Goal: Check status: Check status

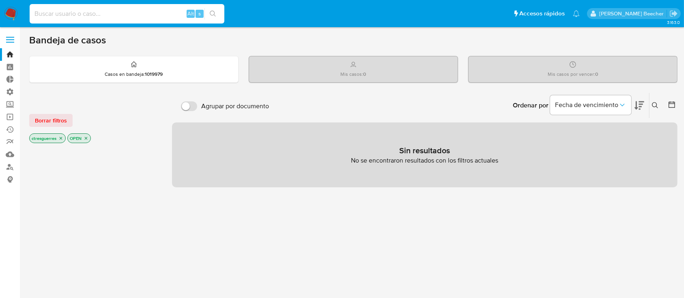
click at [130, 13] on input at bounding box center [127, 14] width 195 height 11
paste input "Y4KCLWkEpY0AKOVCO3jv7agz"
type input "Y4KCLWkEpY0AKOVCO3jv7agz"
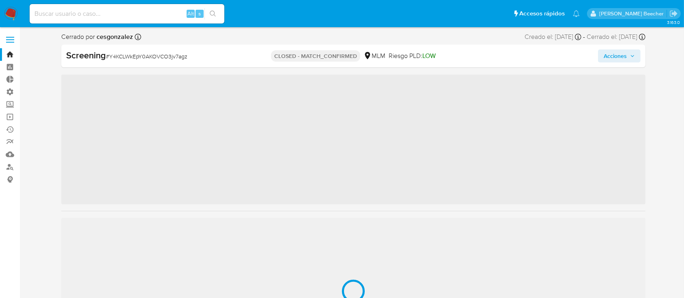
scroll to position [402, 0]
select select "10"
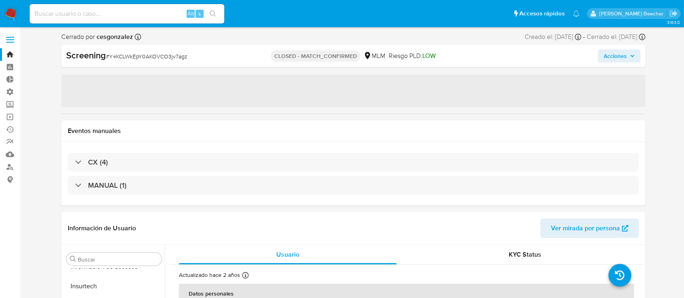
click at [339, 56] on p "CLOSED - MATCH_CONFIRMED" at bounding box center [315, 55] width 89 height 11
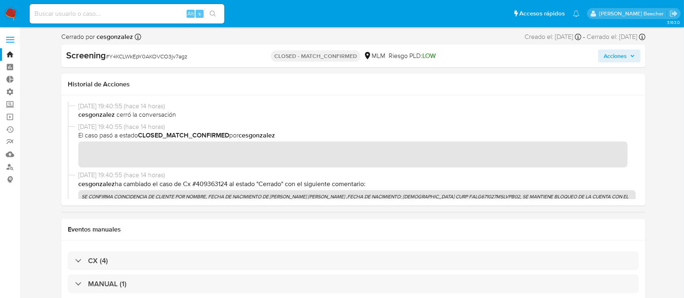
click at [337, 55] on p "CLOSED - MATCH_CONFIRMED" at bounding box center [315, 55] width 89 height 11
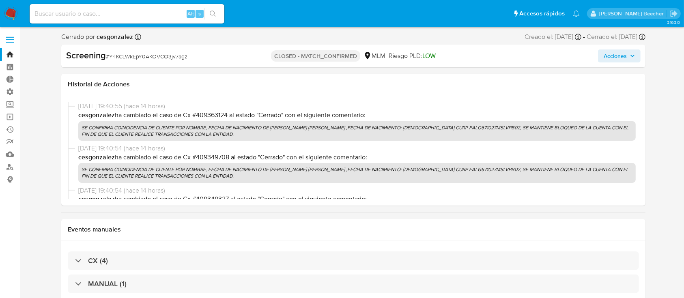
scroll to position [0, 0]
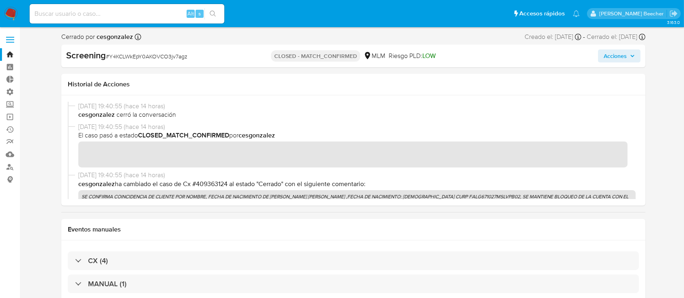
click at [348, 56] on p "CLOSED - MATCH_CONFIRMED" at bounding box center [315, 55] width 89 height 11
click at [319, 54] on p "CLOSED - MATCH_CONFIRMED" at bounding box center [315, 55] width 89 height 11
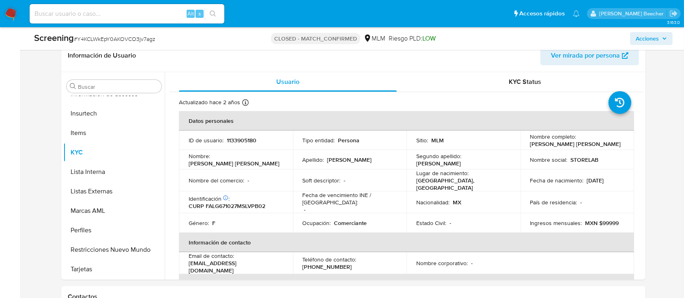
scroll to position [261, 0]
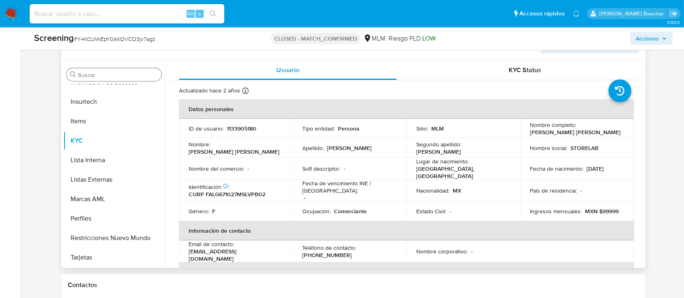
click at [95, 76] on input "Buscar" at bounding box center [118, 74] width 80 height 7
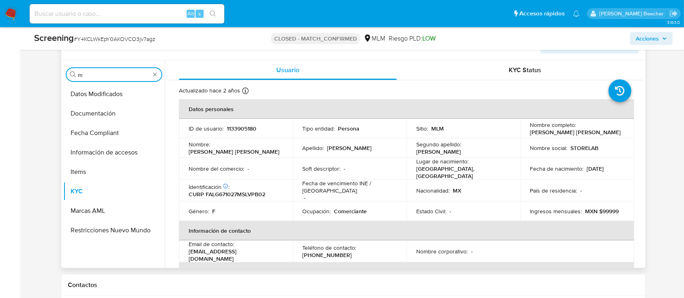
scroll to position [0, 0]
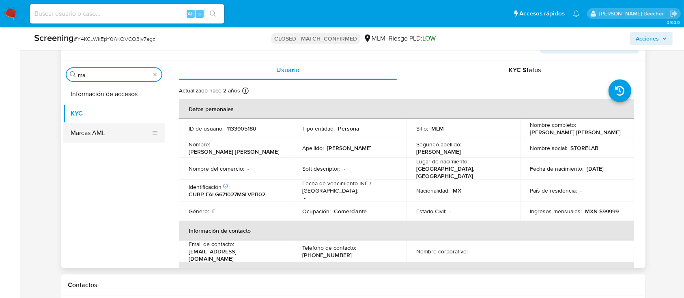
type input "ma"
click at [101, 131] on button "Marcas AML" at bounding box center [110, 132] width 95 height 19
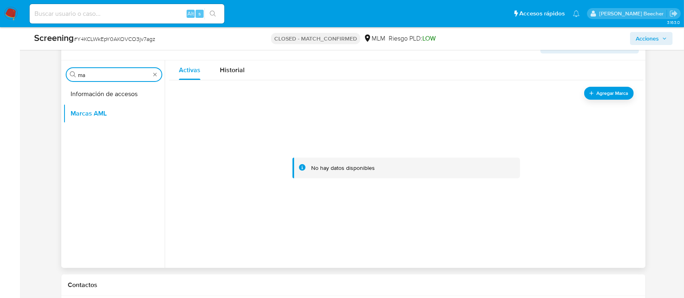
click at [130, 71] on input "ma" at bounding box center [114, 74] width 72 height 7
type input "ge"
click at [113, 117] on button "General" at bounding box center [110, 113] width 95 height 19
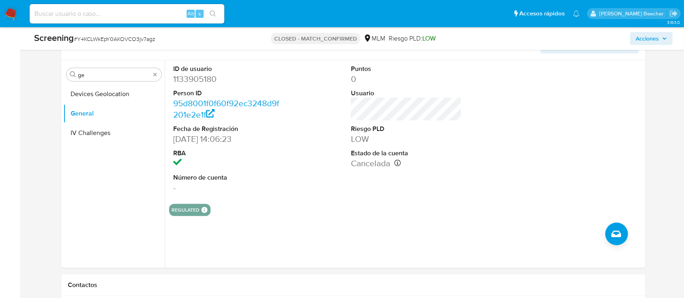
click at [149, 13] on input at bounding box center [127, 14] width 195 height 11
paste input "8epj4FpovvgB5t0TVmghlah9"
type input "8epj4FpovvgB5t0TVmghlah9"
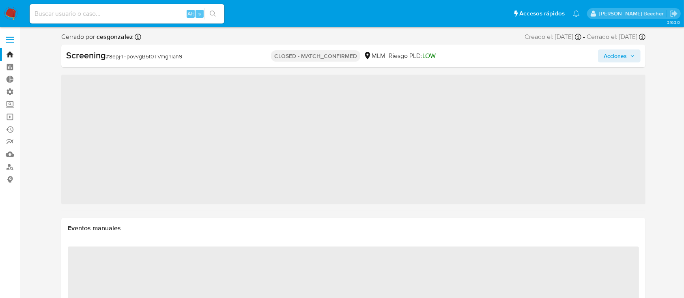
scroll to position [402, 0]
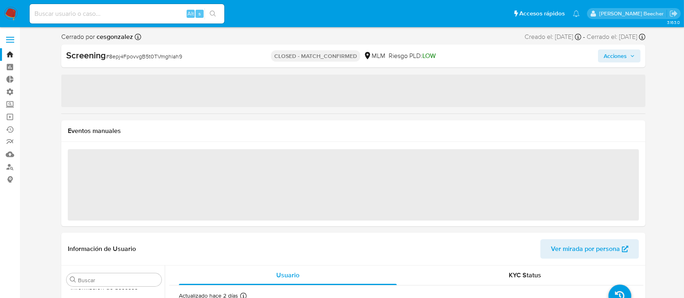
select select "10"
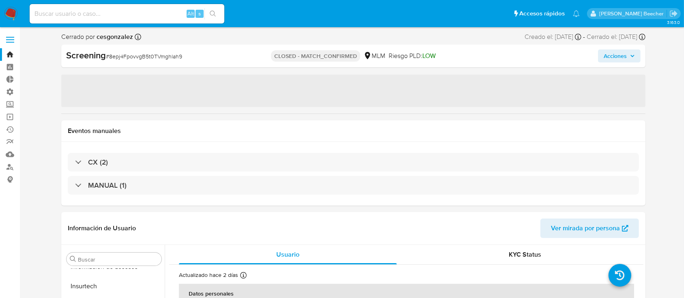
click at [334, 61] on p "CLOSED - MATCH_CONFIRMED" at bounding box center [315, 55] width 89 height 11
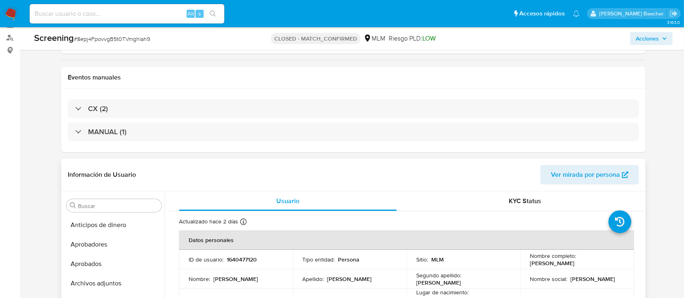
scroll to position [129, 0]
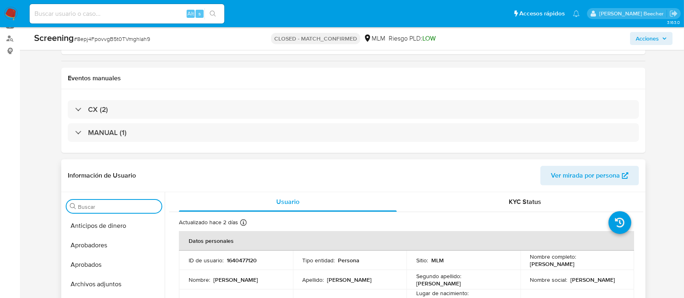
click at [118, 205] on input "Buscar" at bounding box center [118, 206] width 80 height 7
type input "ge"
click at [114, 244] on button "General" at bounding box center [110, 245] width 95 height 19
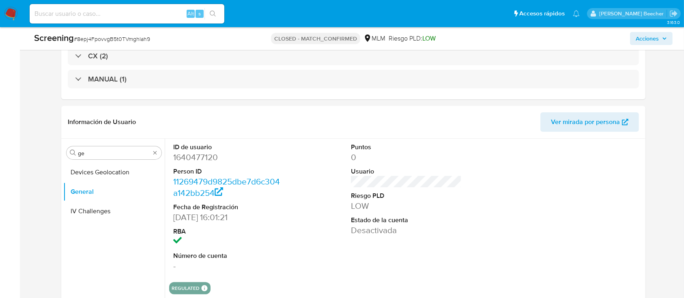
scroll to position [0, 0]
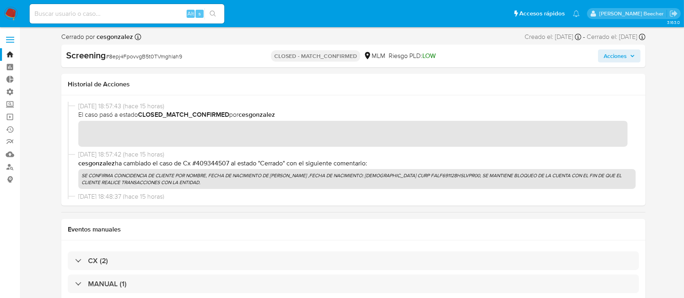
click at [326, 57] on p "CLOSED - MATCH_CONFIRMED" at bounding box center [315, 55] width 89 height 11
click at [303, 60] on p "CLOSED - MATCH_CONFIRMED" at bounding box center [315, 55] width 89 height 11
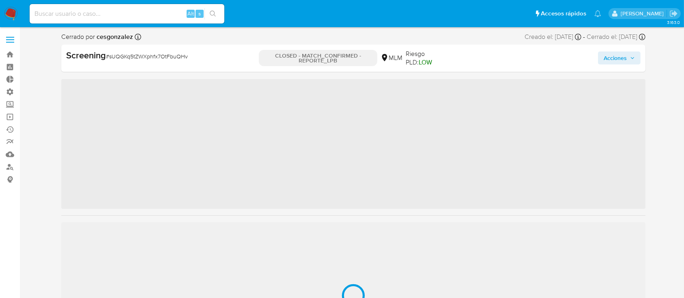
scroll to position [402, 0]
select select "10"
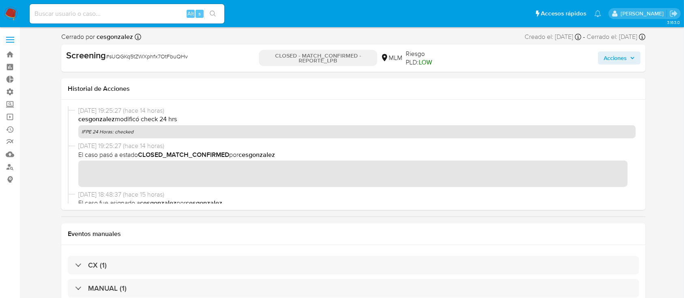
click at [147, 19] on div "Alt s" at bounding box center [127, 13] width 195 height 19
click at [137, 9] on input at bounding box center [127, 14] width 195 height 11
paste input "sUQGKq5tZWXphfx7OtFbuQHv"
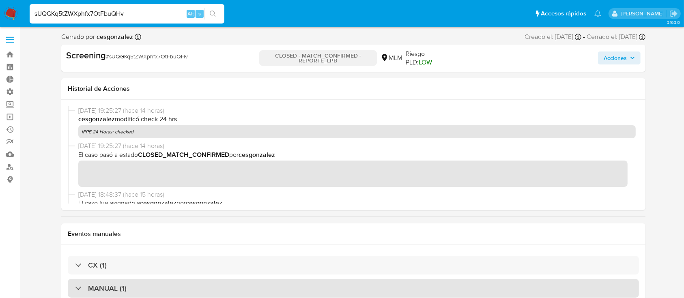
type input "sUQGKq5tZWXphfx7OtFbuQHv"
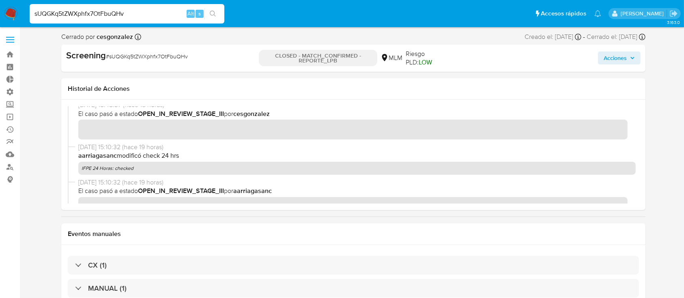
scroll to position [0, 0]
